Goal: Task Accomplishment & Management: Manage account settings

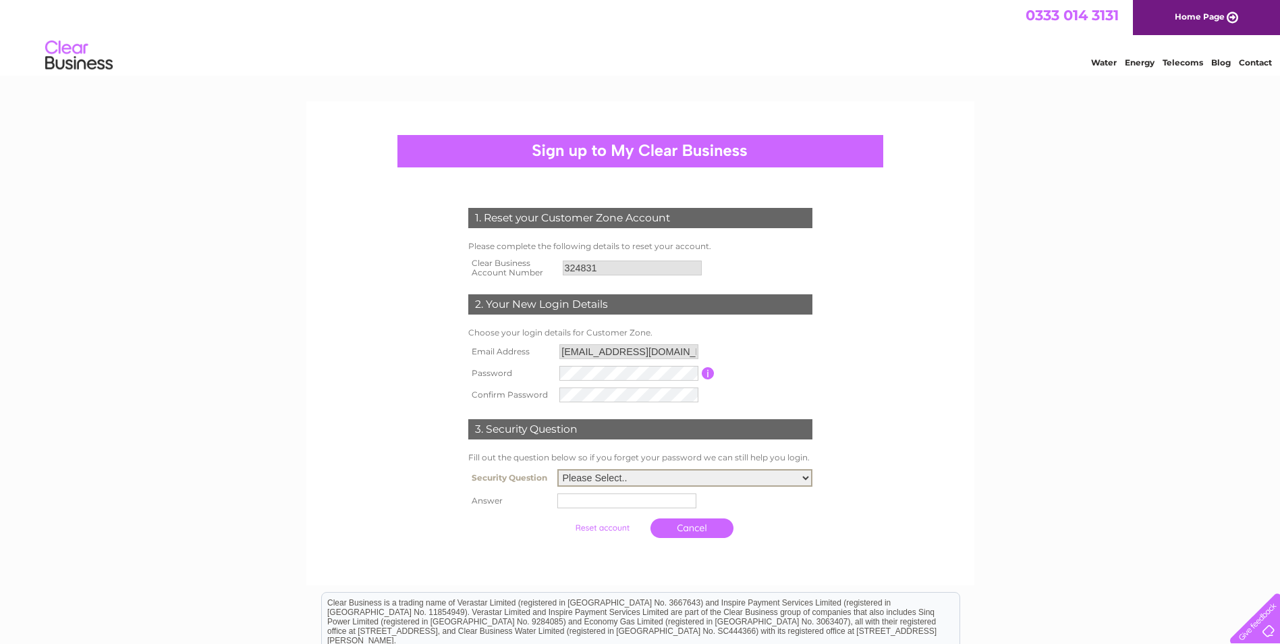
click at [714, 477] on select "Please Select.. In what town or city was your first job? In what town or city d…" at bounding box center [684, 478] width 255 height 18
select select "5"
click at [557, 470] on select "Please Select.. In what town or city was your first job? In what town or city d…" at bounding box center [684, 478] width 255 height 18
click at [604, 503] on input "text" at bounding box center [626, 500] width 139 height 15
type input "Buttons"
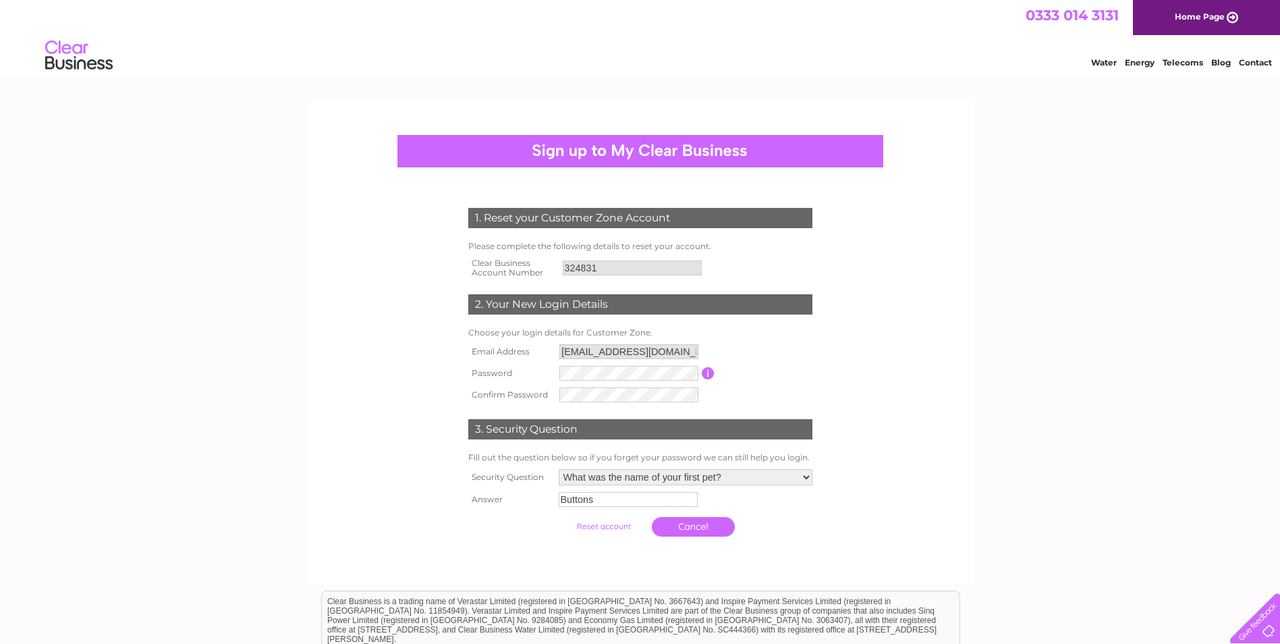
click at [609, 529] on input "submit" at bounding box center [603, 526] width 83 height 19
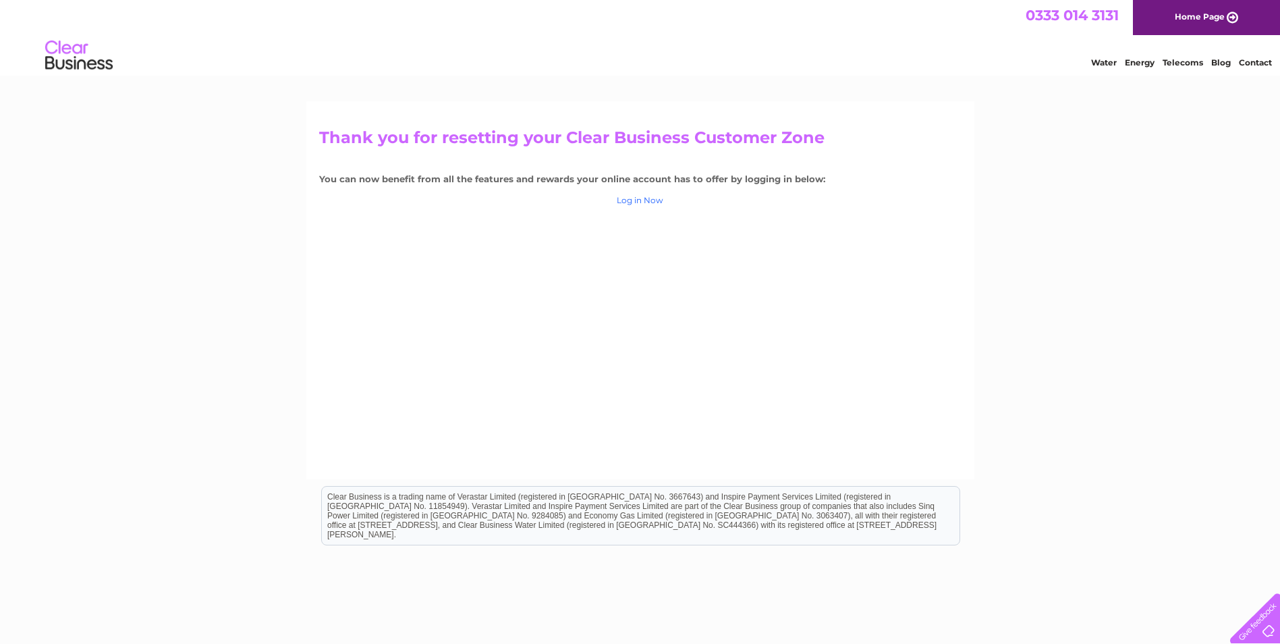
click at [639, 204] on link "Log in Now" at bounding box center [640, 200] width 47 height 10
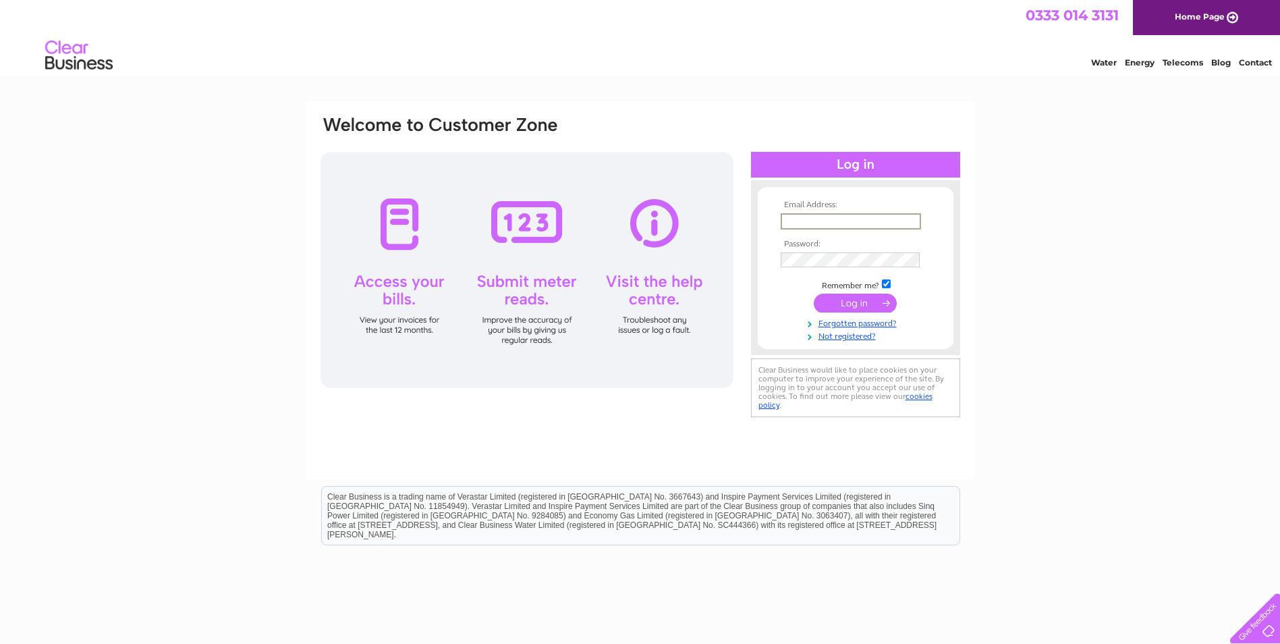
click at [819, 217] on input "text" at bounding box center [851, 221] width 140 height 16
type input "bakerjoineryltd@outlook.com"
click at [892, 279] on td "Remember me?" at bounding box center [855, 283] width 157 height 13
click at [887, 282] on input "checkbox" at bounding box center [886, 282] width 9 height 9
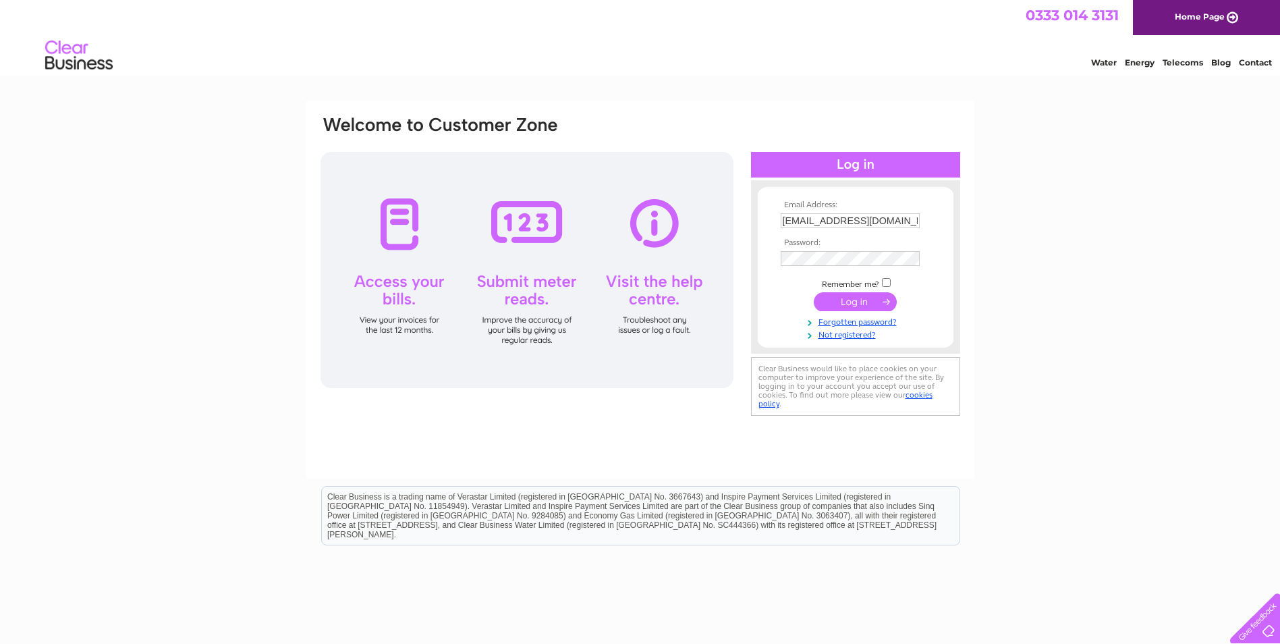
checkbox input "true"
click at [858, 304] on input "submit" at bounding box center [855, 301] width 83 height 19
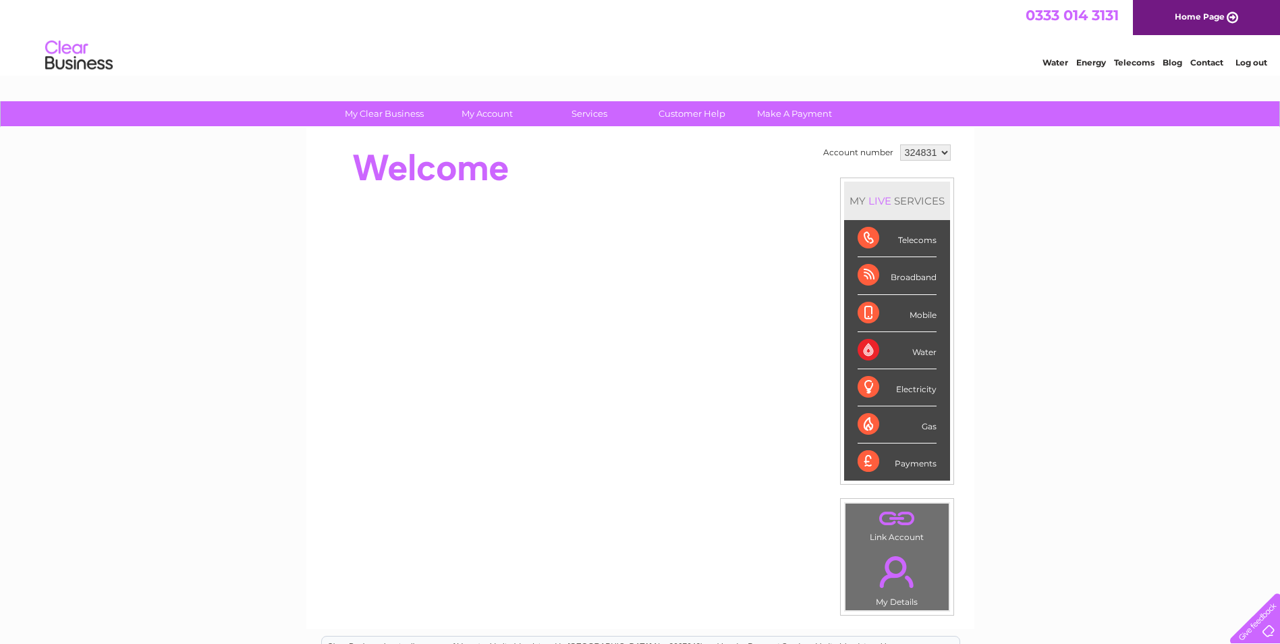
click at [1252, 58] on link "Log out" at bounding box center [1251, 62] width 32 height 10
